Goal: Task Accomplishment & Management: Use online tool/utility

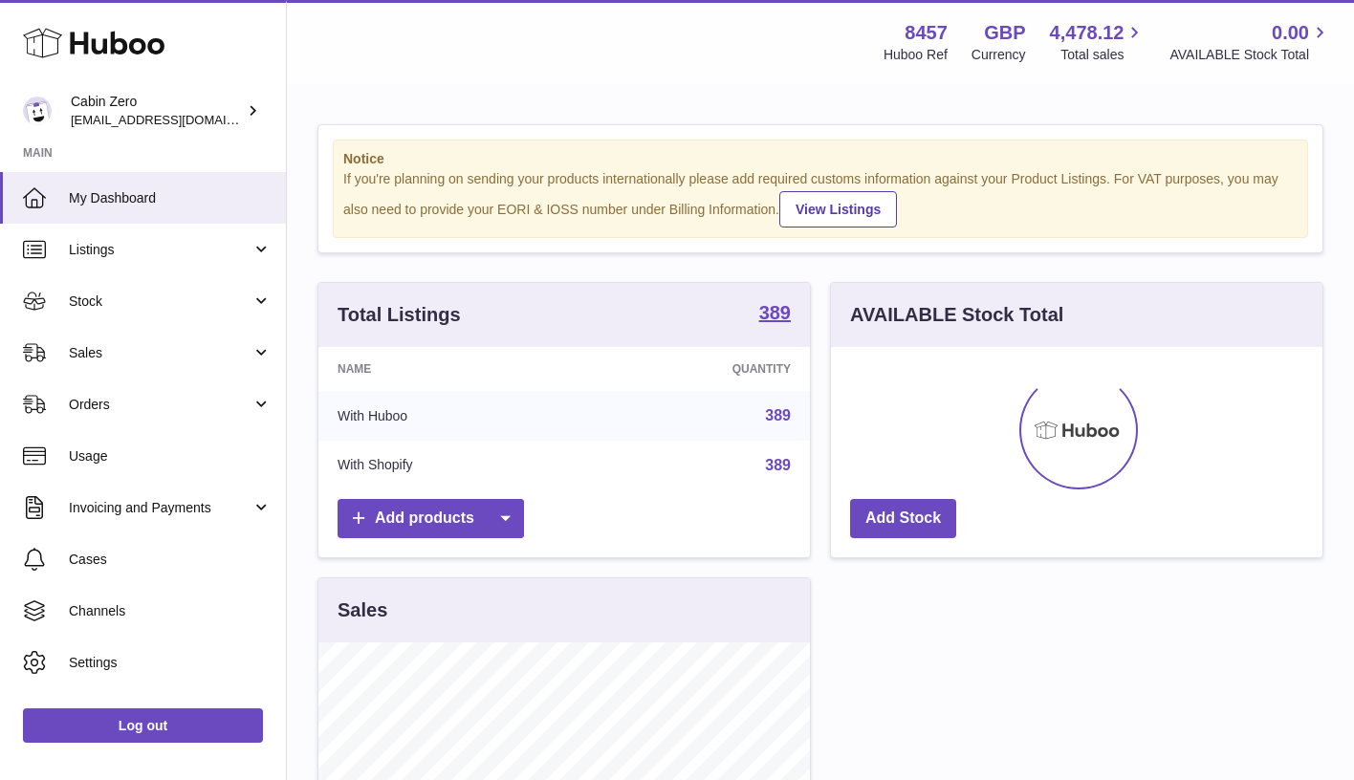
scroll to position [298, 491]
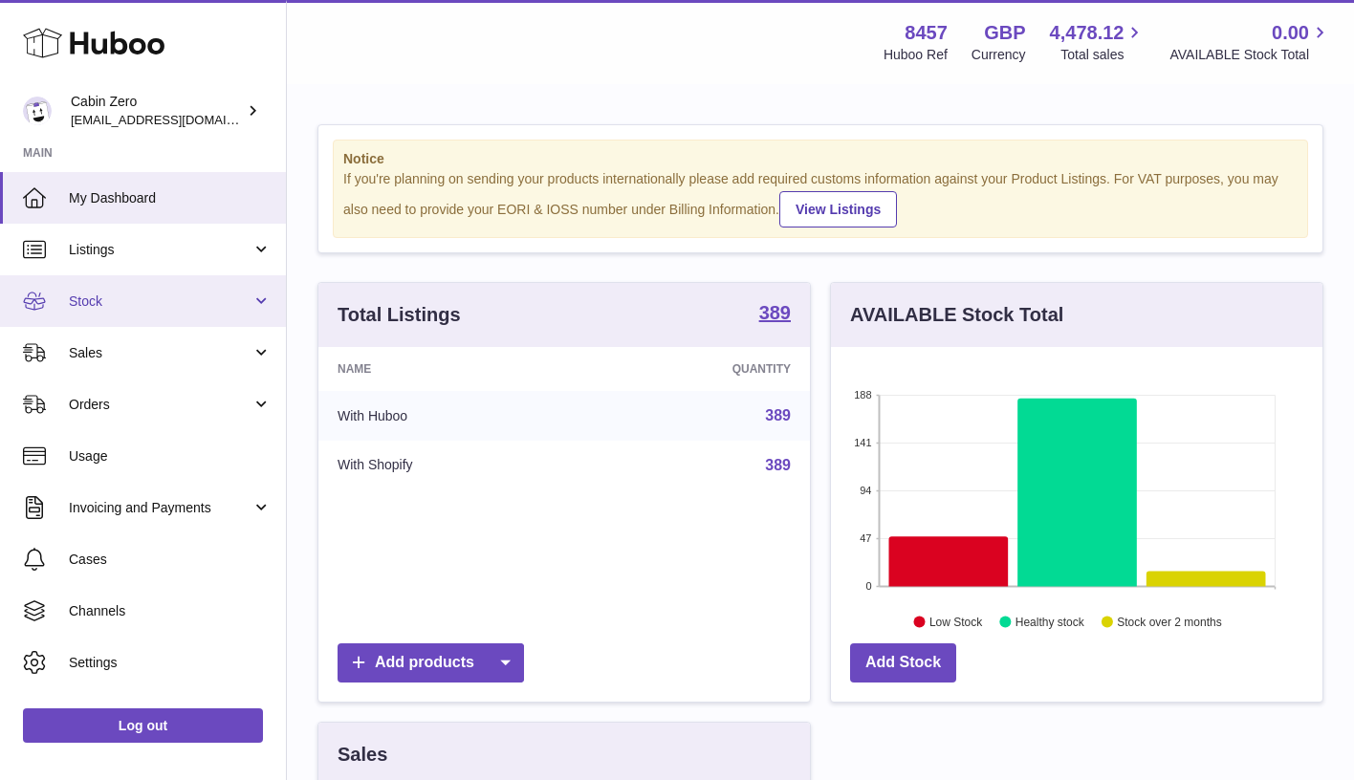
click at [245, 300] on span "Stock" at bounding box center [160, 302] width 183 height 18
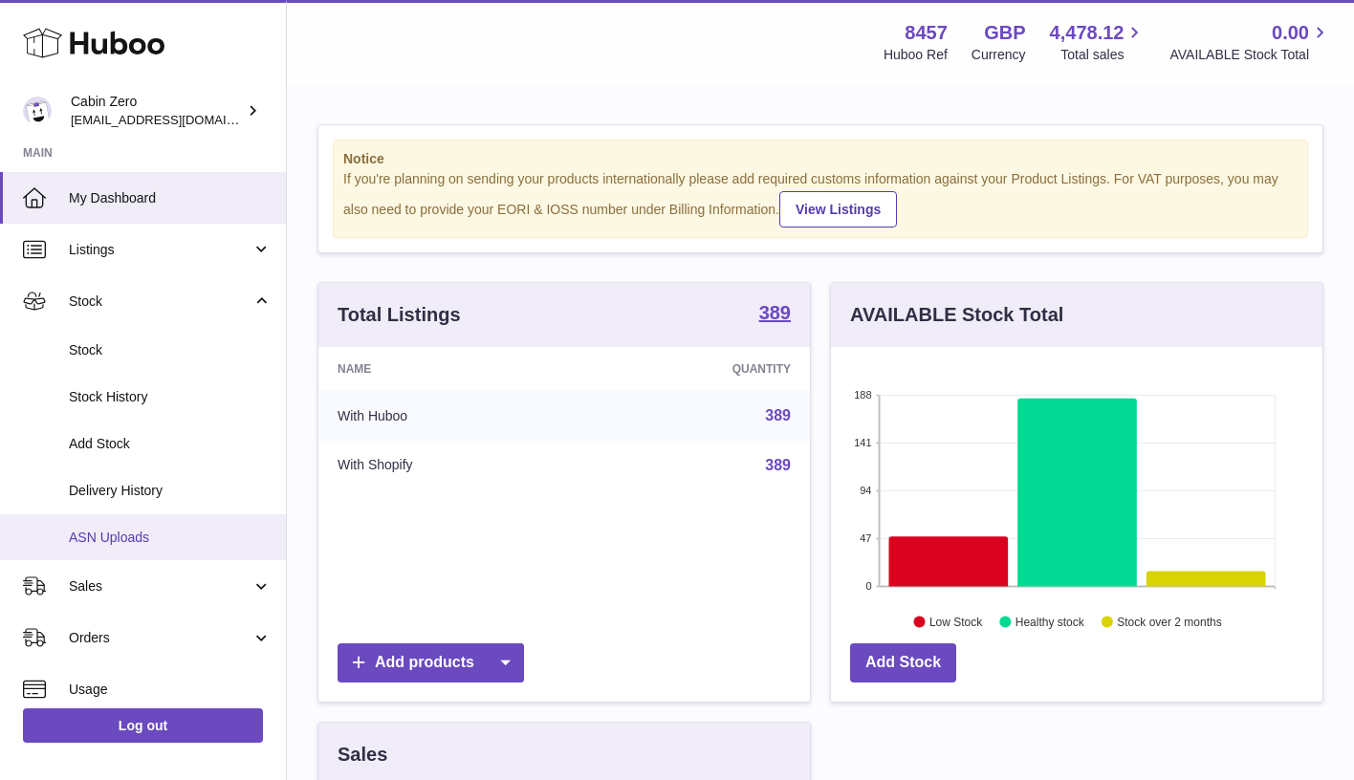
click at [154, 540] on link "ASN Uploads" at bounding box center [143, 537] width 286 height 47
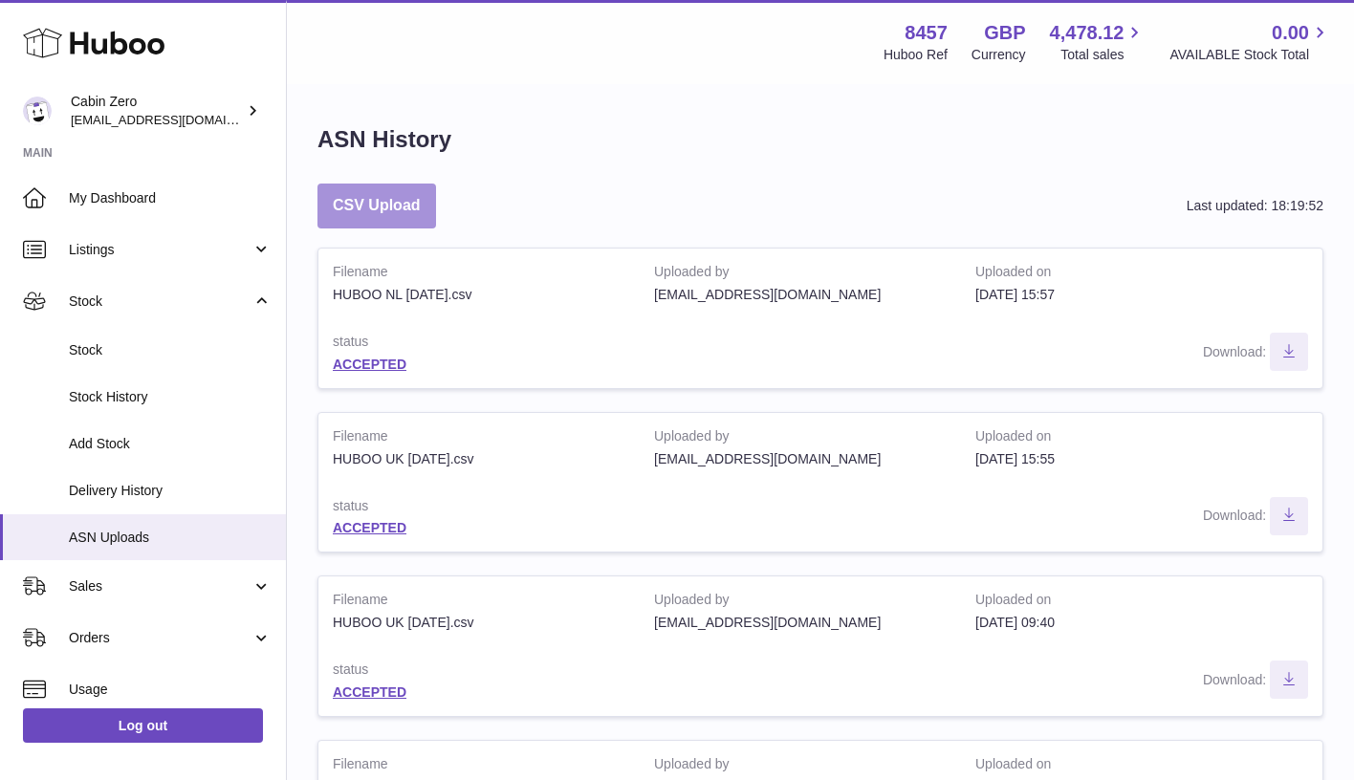
click at [420, 192] on button "CSV Upload" at bounding box center [376, 206] width 119 height 45
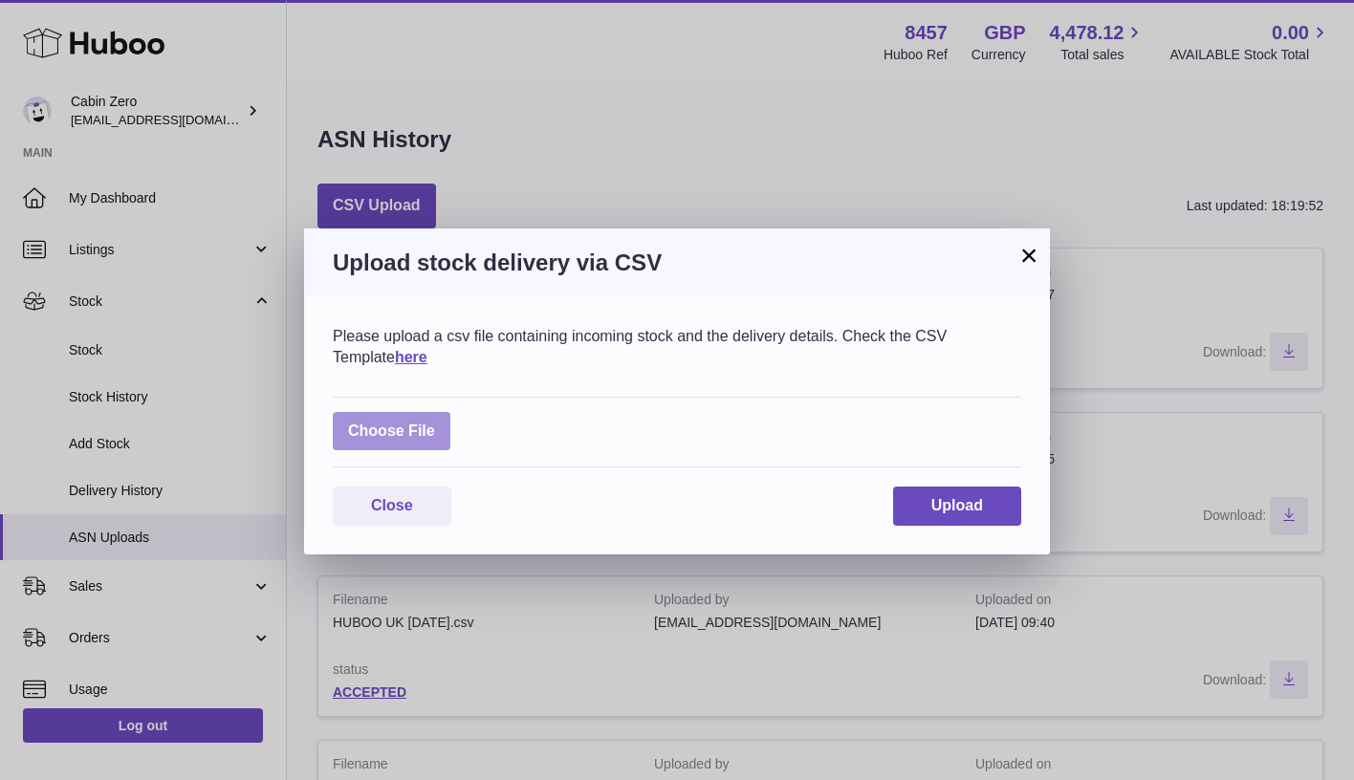
click at [396, 415] on label at bounding box center [392, 431] width 118 height 39
click at [435, 422] on input "file" at bounding box center [435, 422] width 1 height 1
type input "**********"
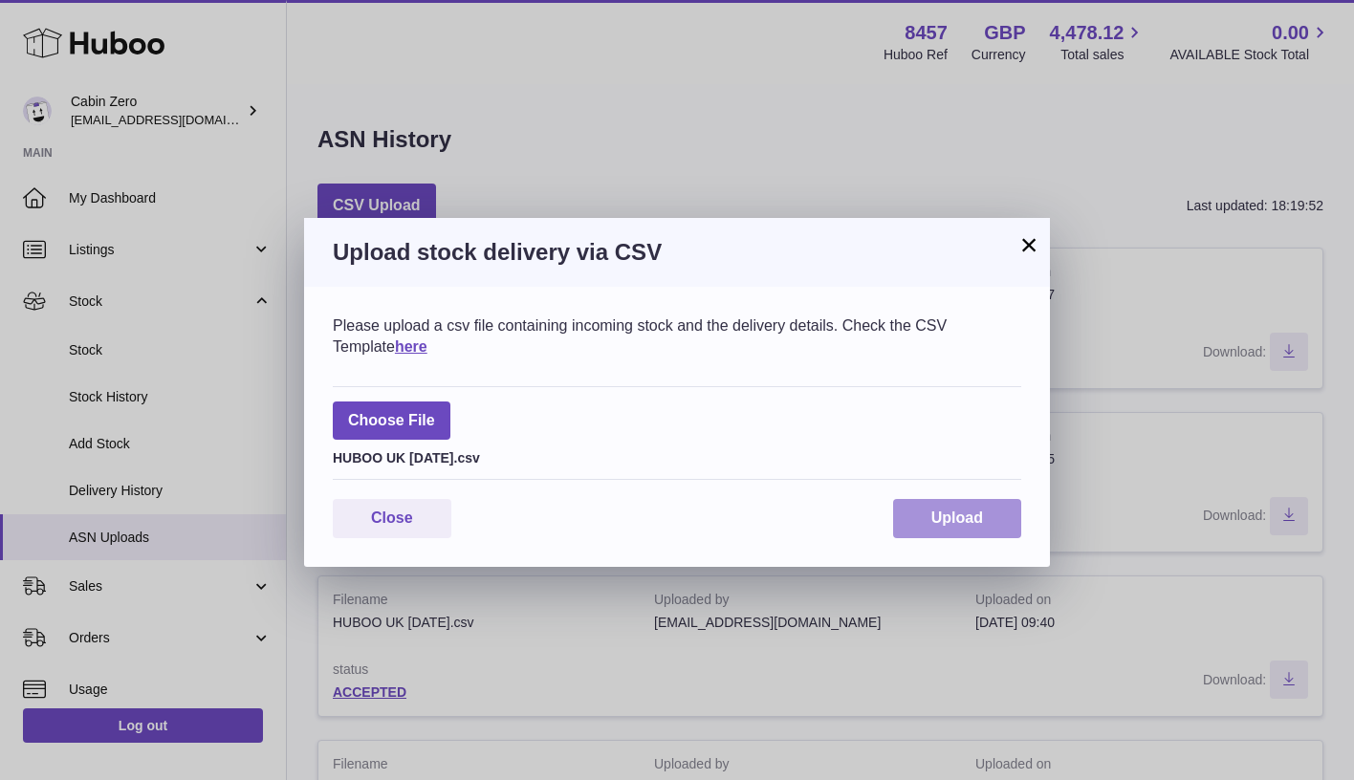
click at [967, 499] on button "Upload" at bounding box center [957, 518] width 128 height 39
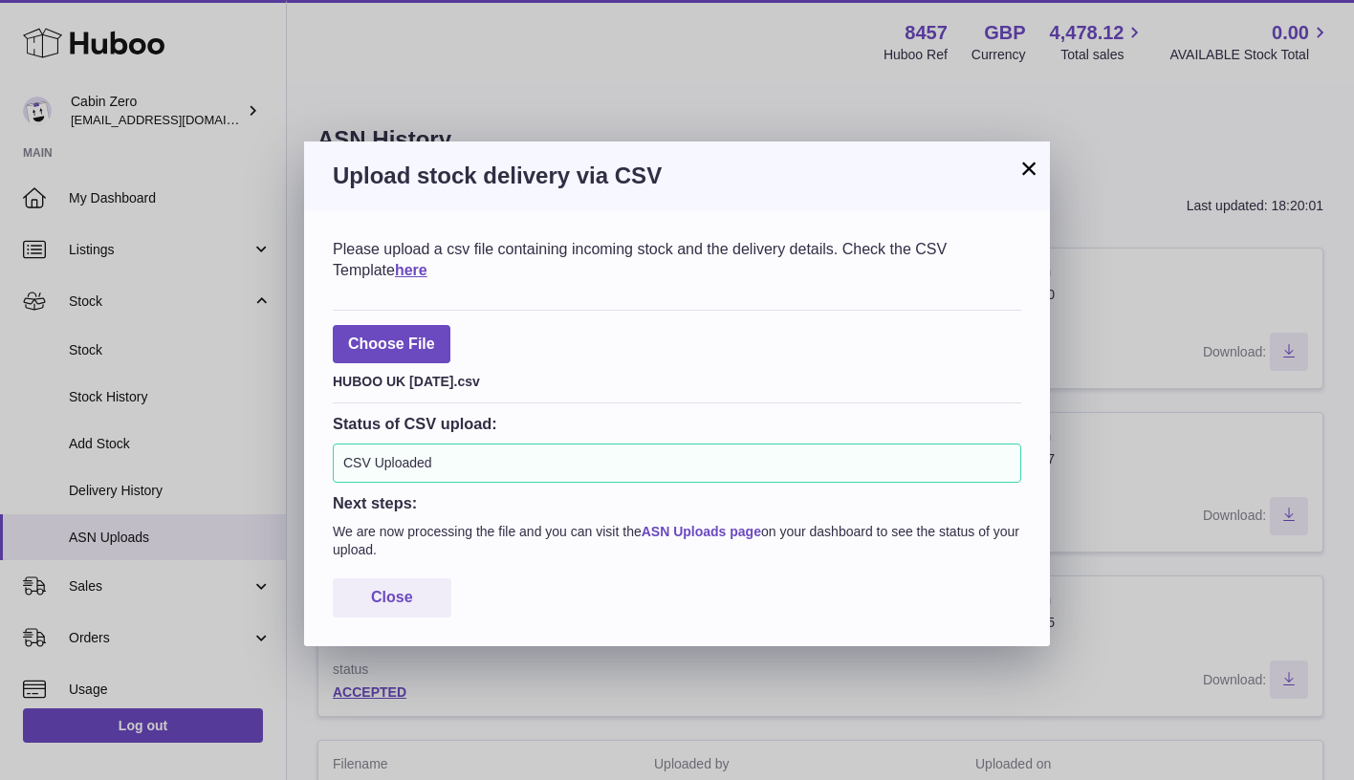
click at [724, 525] on link "ASN Uploads page" at bounding box center [702, 531] width 120 height 15
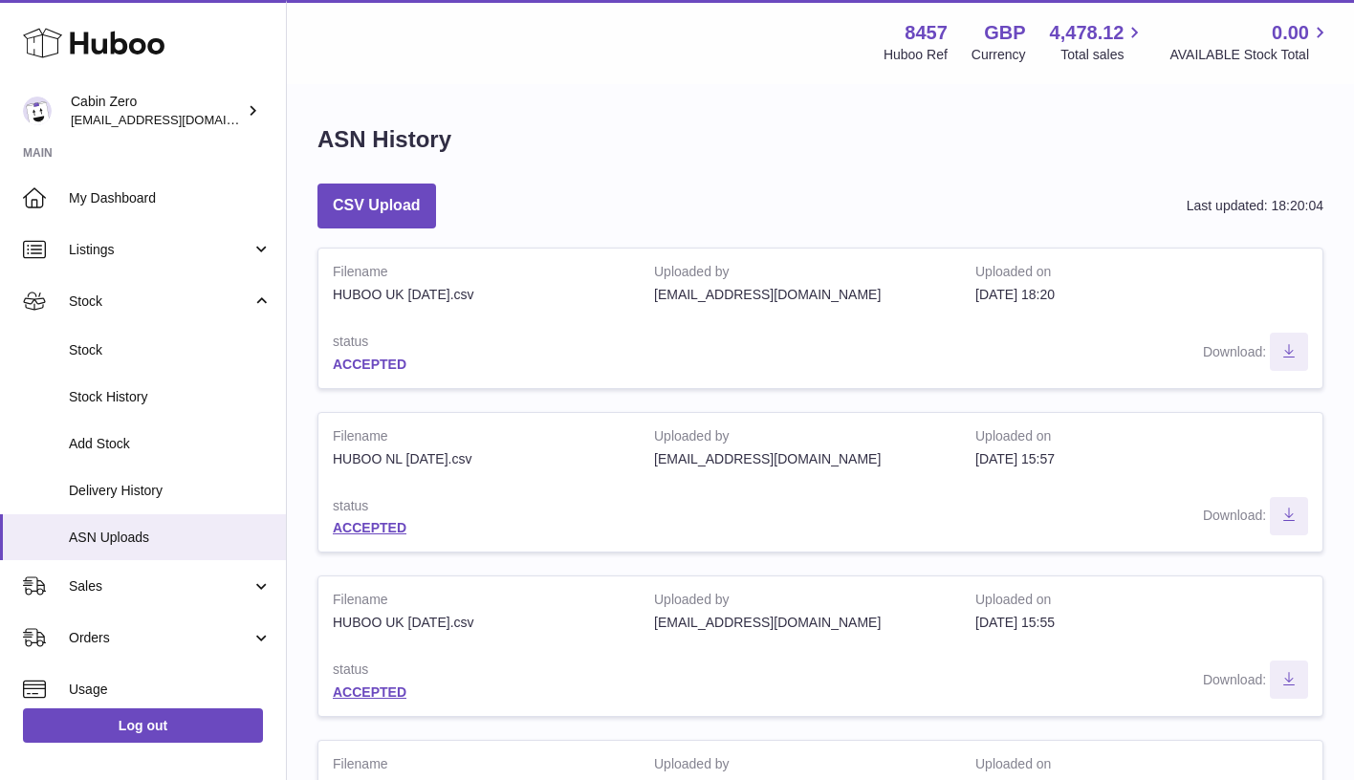
click at [388, 359] on link "ACCEPTED" at bounding box center [370, 364] width 74 height 15
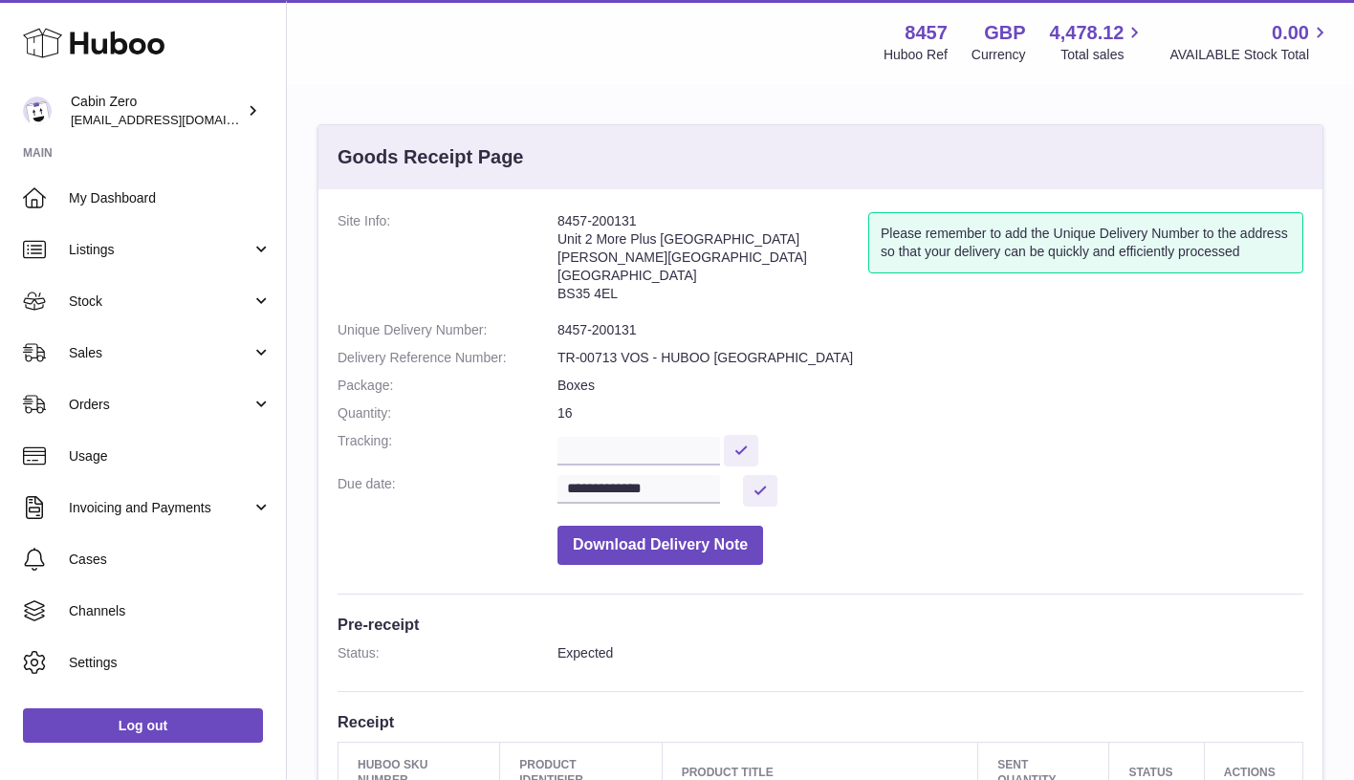
drag, startPoint x: 637, startPoint y: 217, endPoint x: 556, endPoint y: 220, distance: 80.4
click at [556, 220] on dl "**********" at bounding box center [821, 393] width 966 height 362
click at [660, 277] on address "8457-200131 Unit 2 More Plus Central Park Hudson Ave Severn Beach BS35 4EL" at bounding box center [712, 261] width 311 height 99
drag, startPoint x: 559, startPoint y: 223, endPoint x: 650, endPoint y: 221, distance: 90.9
click at [650, 221] on address "8457-200131 Unit 2 More Plus Central Park Hudson Ave Severn Beach BS35 4EL" at bounding box center [712, 261] width 311 height 99
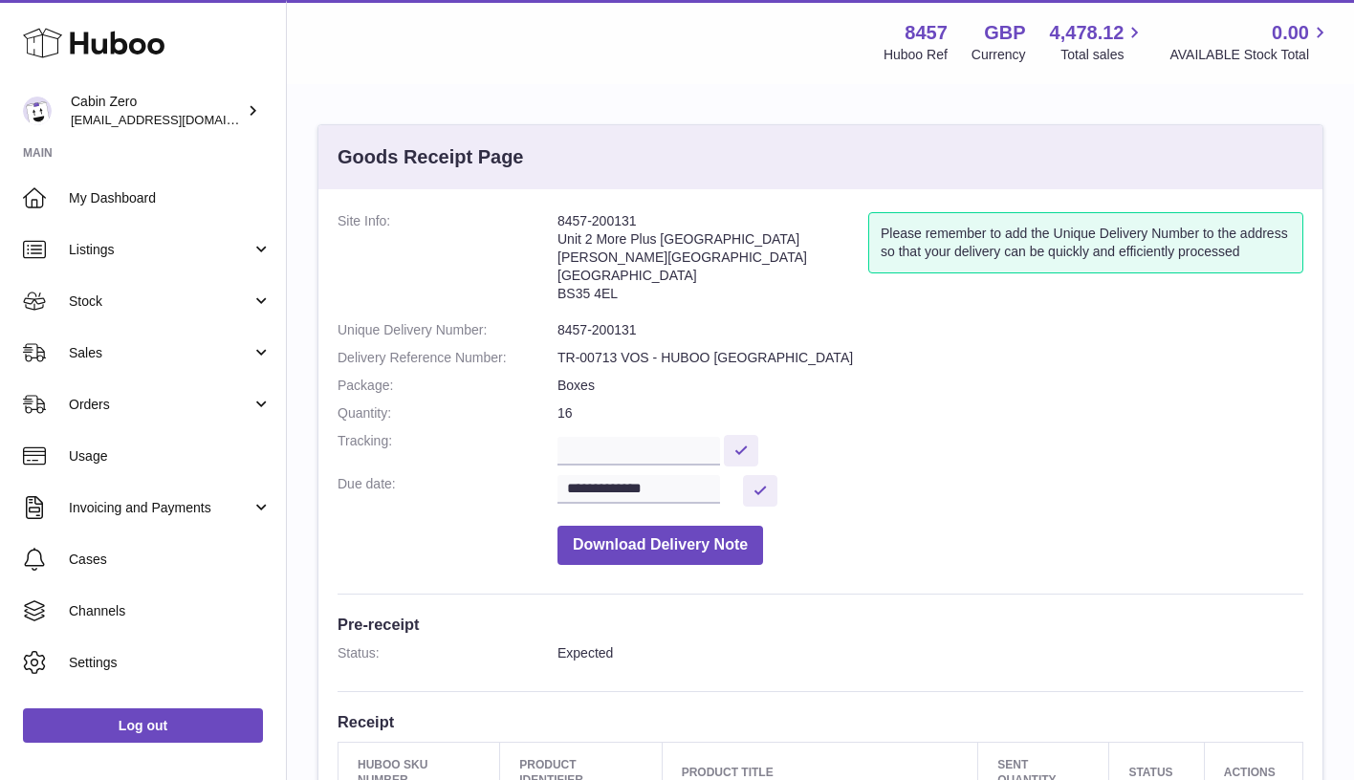
copy address "8457-200131"
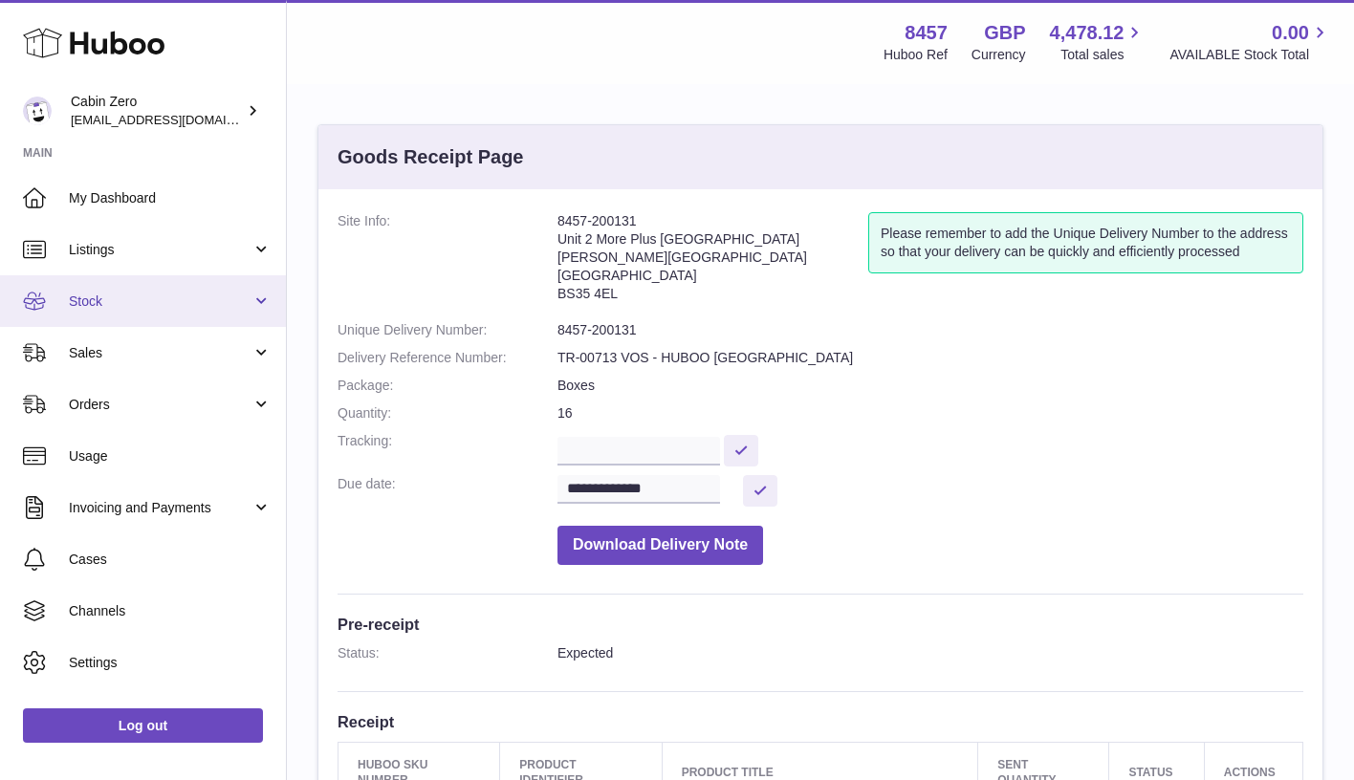
click at [230, 302] on span "Stock" at bounding box center [160, 302] width 183 height 18
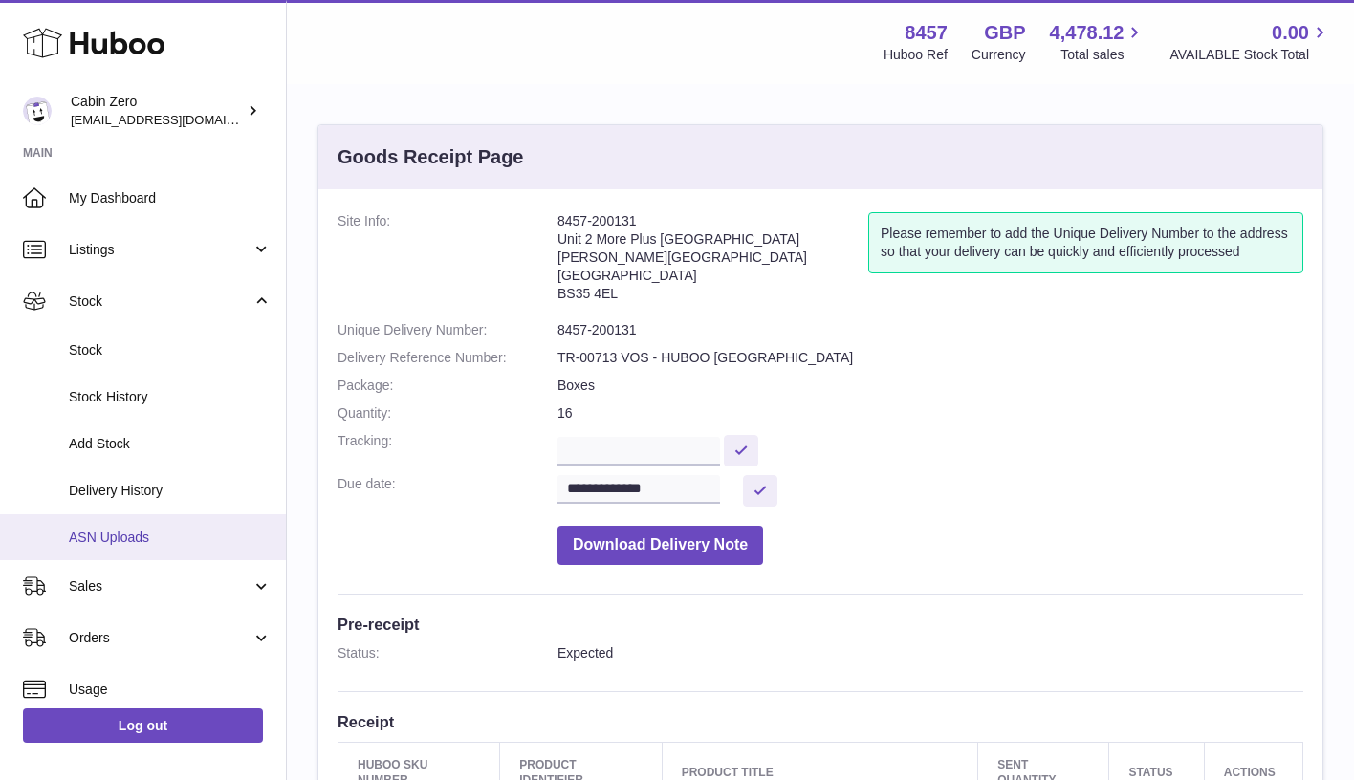
click at [159, 519] on link "ASN Uploads" at bounding box center [143, 537] width 286 height 47
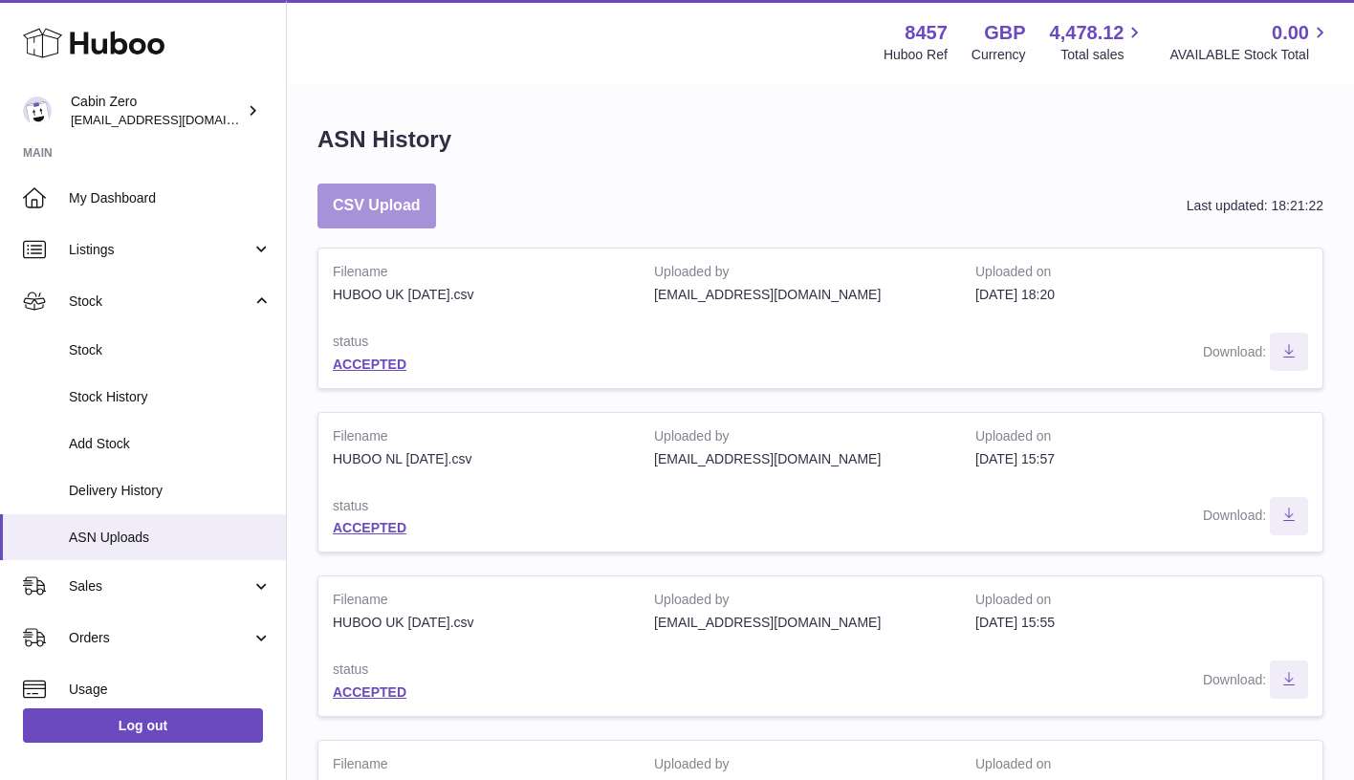
click at [388, 185] on button "CSV Upload" at bounding box center [376, 206] width 119 height 45
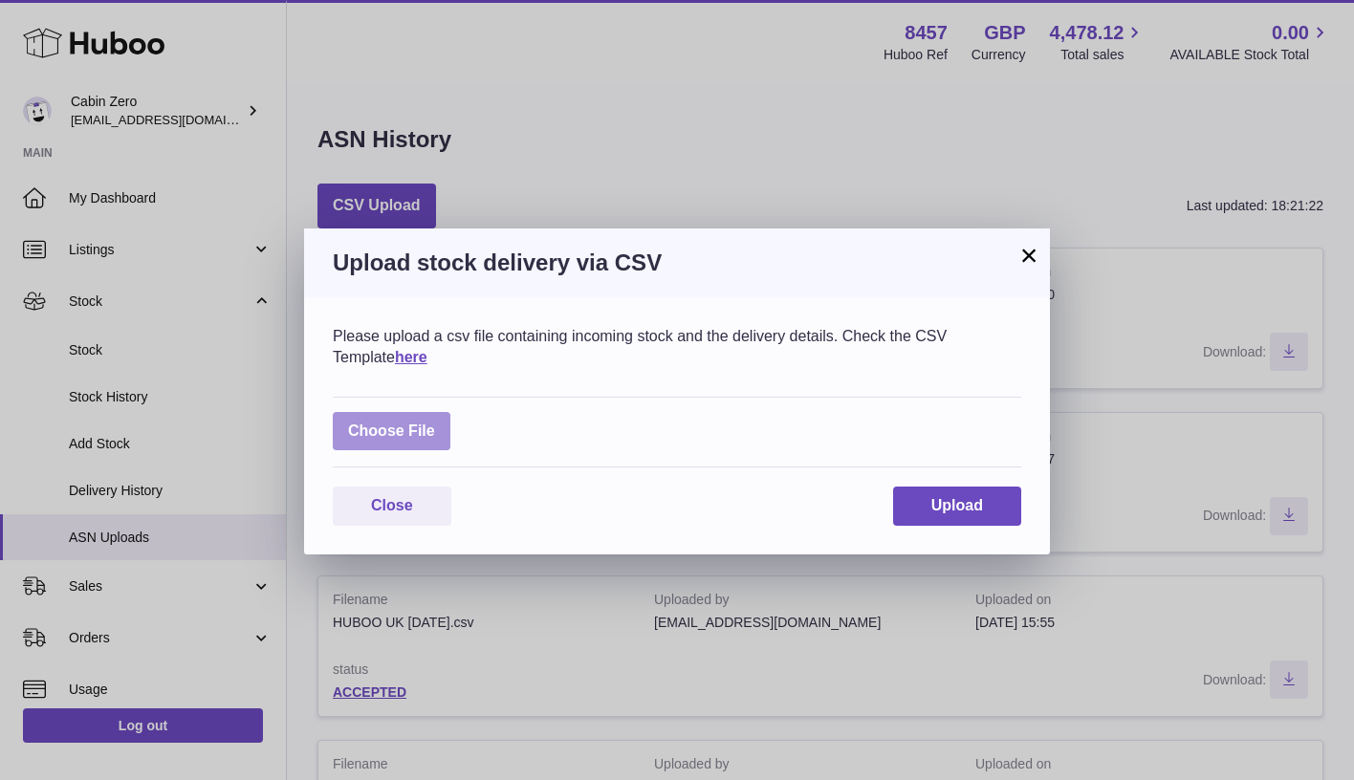
click at [410, 432] on label at bounding box center [392, 431] width 118 height 39
click at [435, 423] on input "file" at bounding box center [435, 422] width 1 height 1
type input "**********"
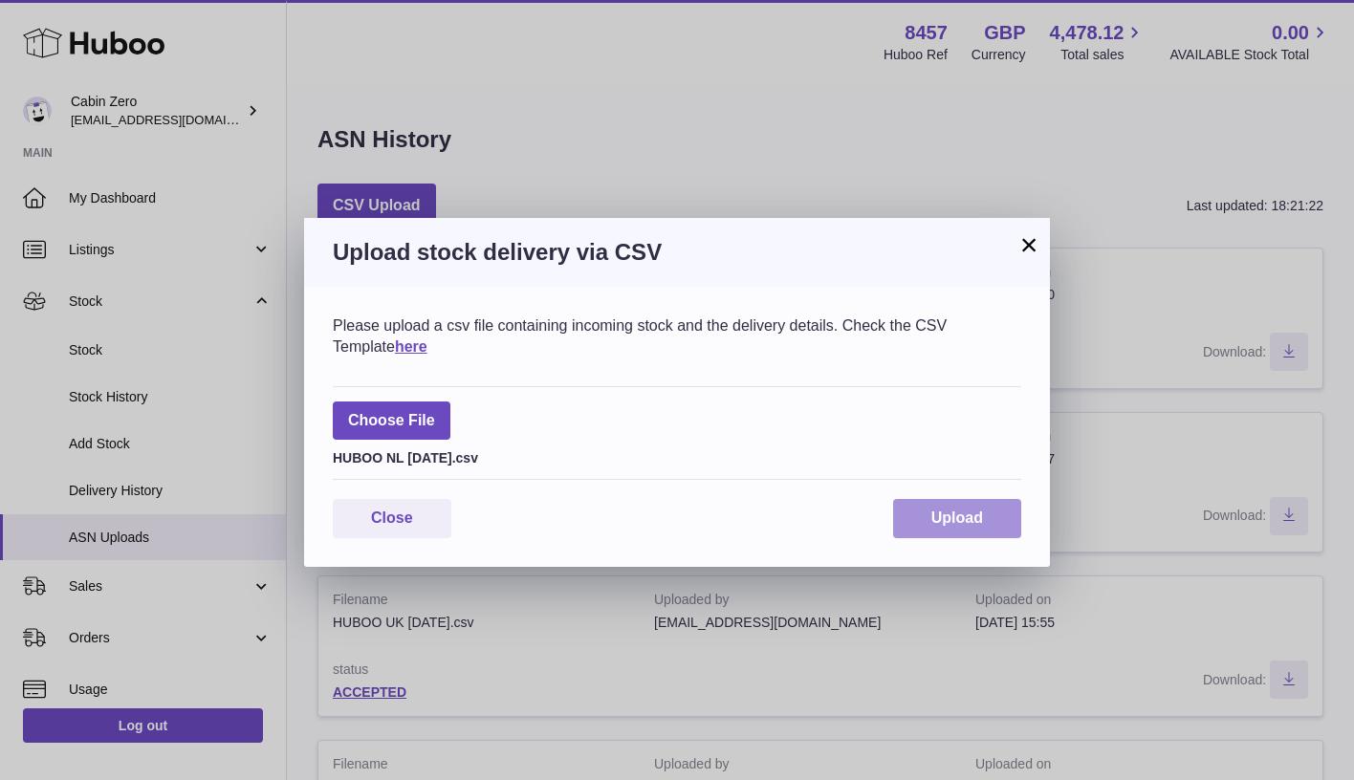
click at [933, 510] on span "Upload" at bounding box center [957, 518] width 52 height 16
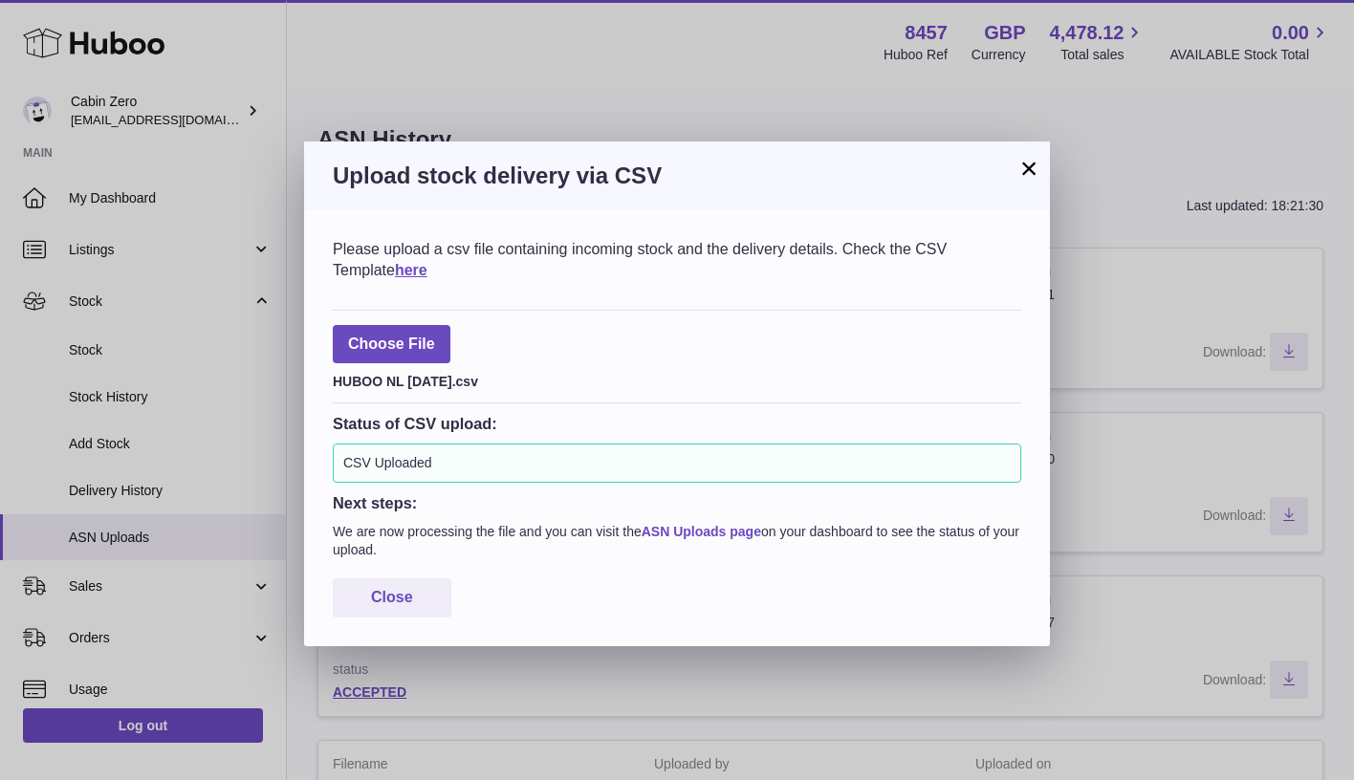
click at [676, 524] on link "ASN Uploads page" at bounding box center [702, 531] width 120 height 15
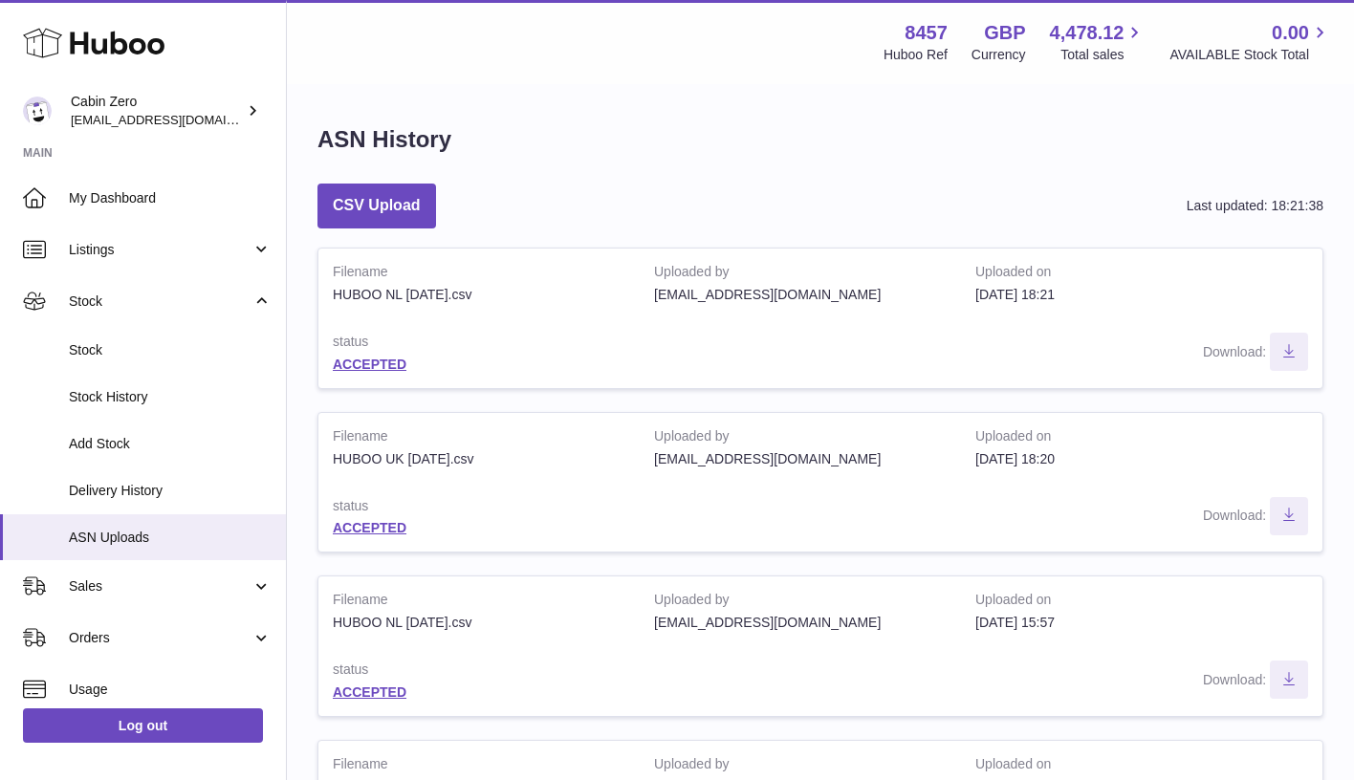
click at [359, 356] on div "ACCEPTED" at bounding box center [479, 365] width 293 height 18
click at [364, 361] on link "ACCEPTED" at bounding box center [370, 364] width 74 height 15
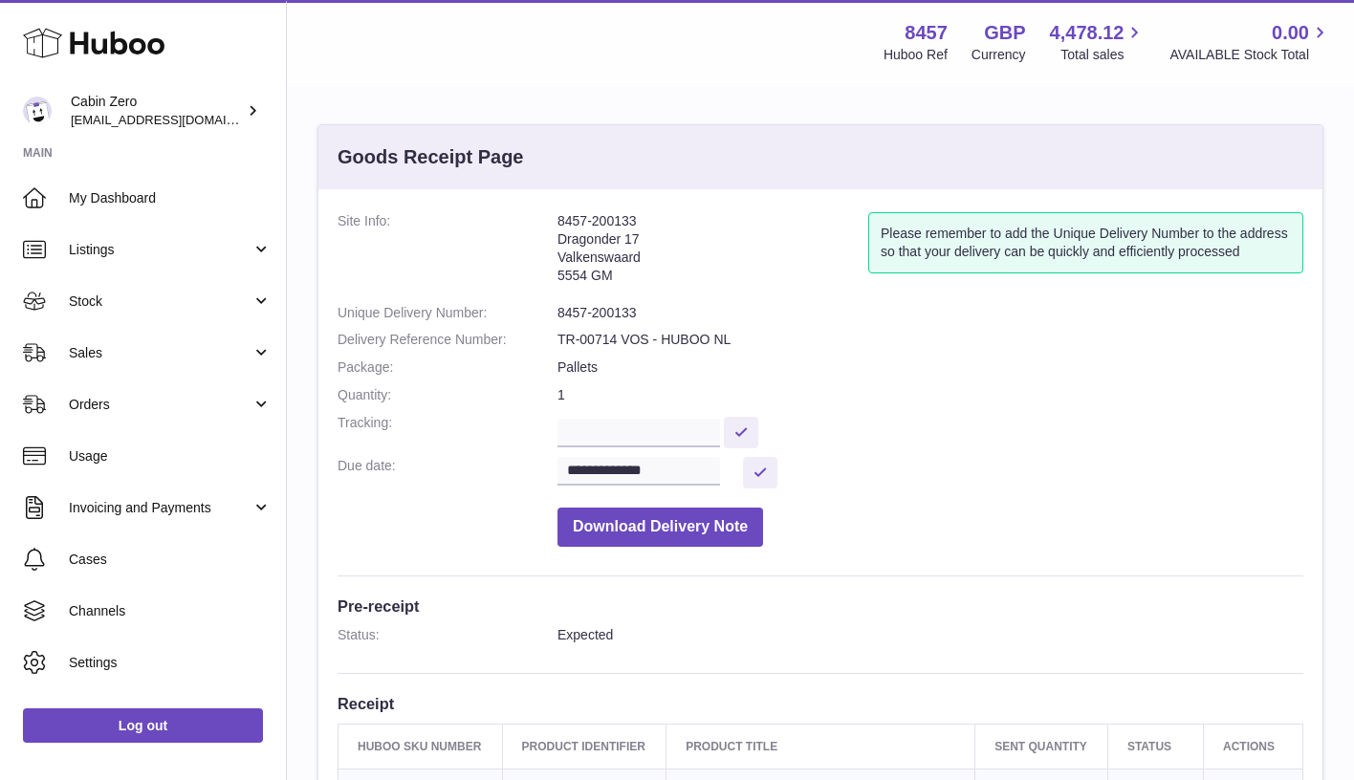
drag, startPoint x: 640, startPoint y: 214, endPoint x: 541, endPoint y: 214, distance: 98.5
click at [541, 214] on dl "**********" at bounding box center [821, 384] width 966 height 344
click at [793, 248] on address "8457-200133 Dragonder 17 Valkenswaard 5554 GM" at bounding box center [712, 253] width 311 height 82
drag, startPoint x: 558, startPoint y: 222, endPoint x: 638, endPoint y: 224, distance: 79.4
click at [638, 224] on address "8457-200133 Dragonder 17 Valkenswaard 5554 GM" at bounding box center [712, 253] width 311 height 82
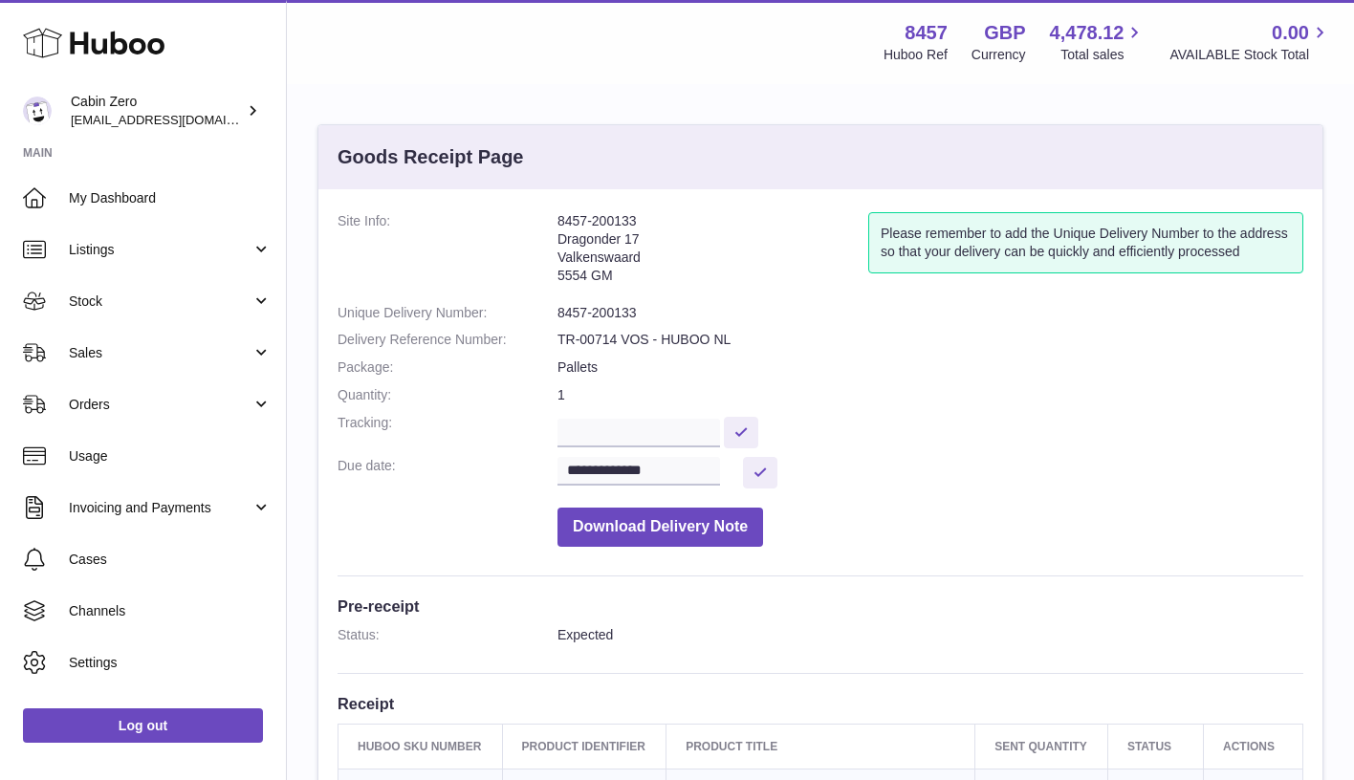
copy address "8457-200133"
